Goal: Task Accomplishment & Management: Use online tool/utility

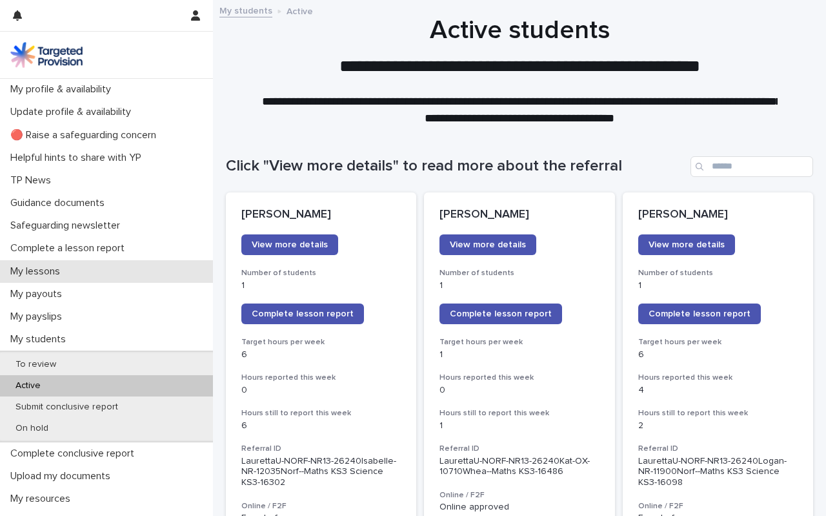
click at [36, 272] on p "My lessons" at bounding box center [37, 271] width 65 height 12
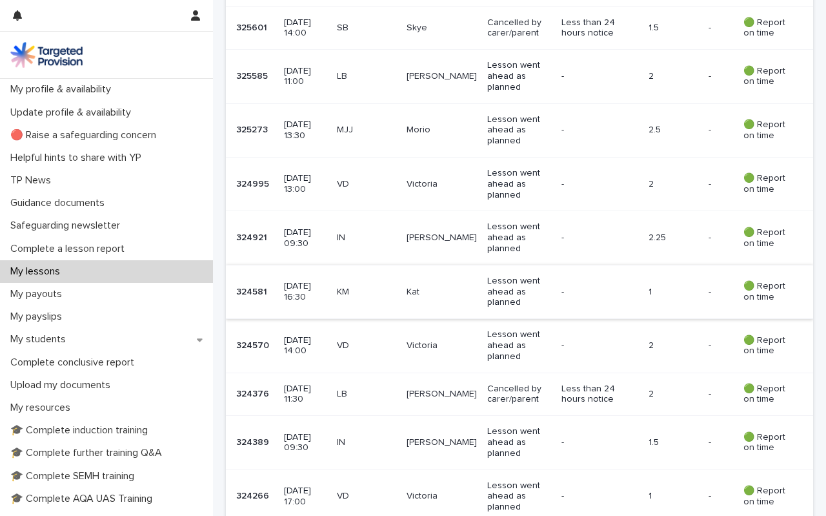
scroll to position [480, 0]
click at [313, 334] on p "[DATE] 14:00" at bounding box center [305, 345] width 42 height 22
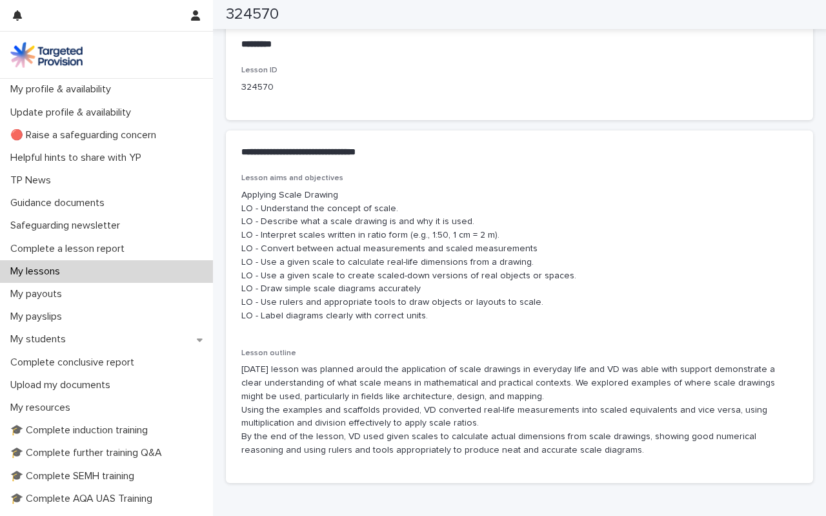
scroll to position [650, 0]
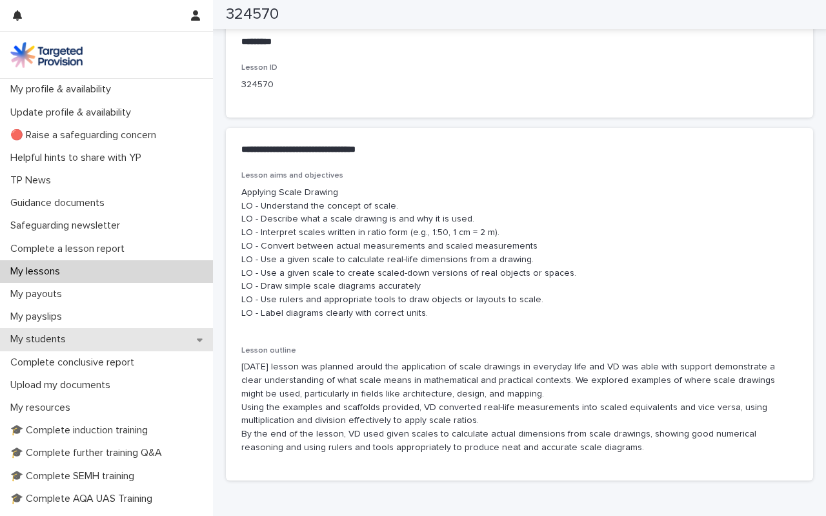
click at [39, 336] on p "My students" at bounding box center [40, 339] width 71 height 12
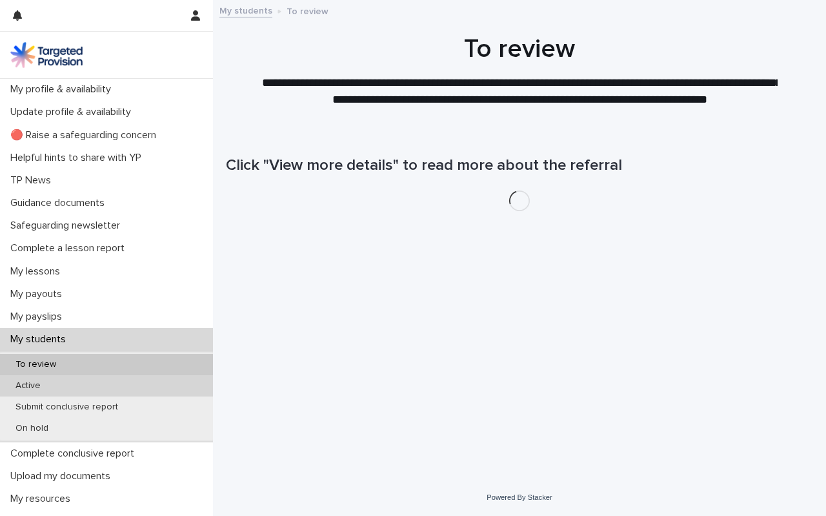
click at [33, 385] on p "Active" at bounding box center [28, 385] width 46 height 11
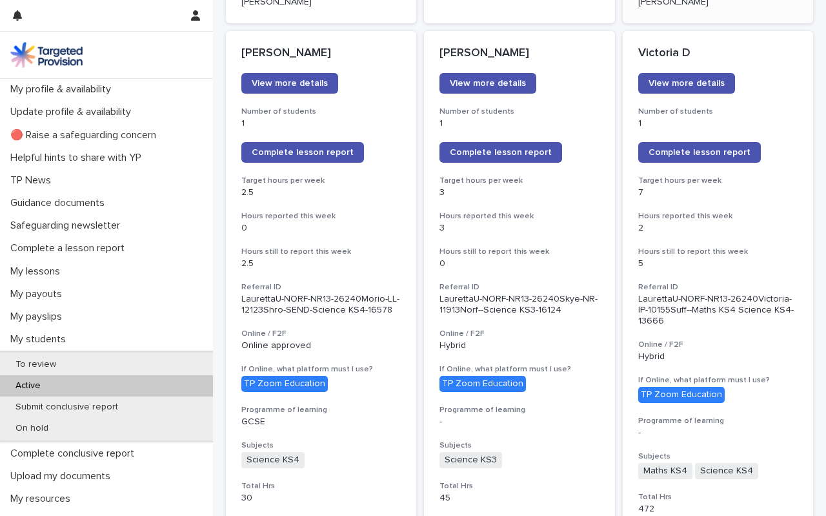
scroll to position [1085, 0]
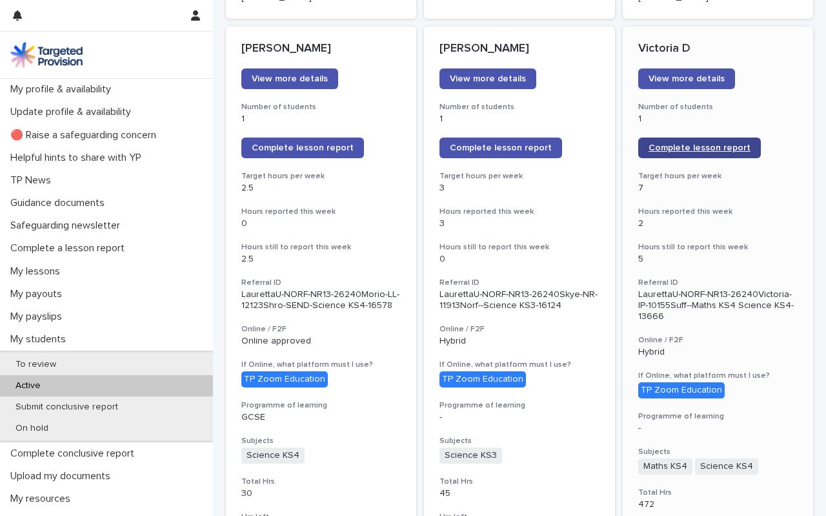
click at [697, 143] on link "Complete lesson report" at bounding box center [700, 148] width 123 height 21
